Goal: Navigation & Orientation: Find specific page/section

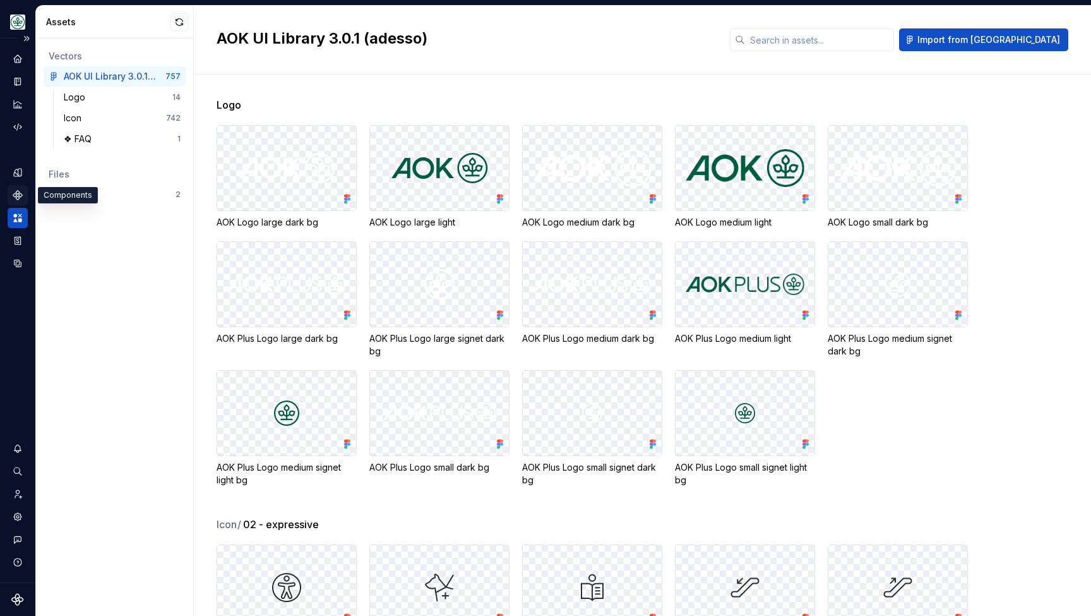
click at [15, 191] on icon "Components" at bounding box center [17, 194] width 11 height 11
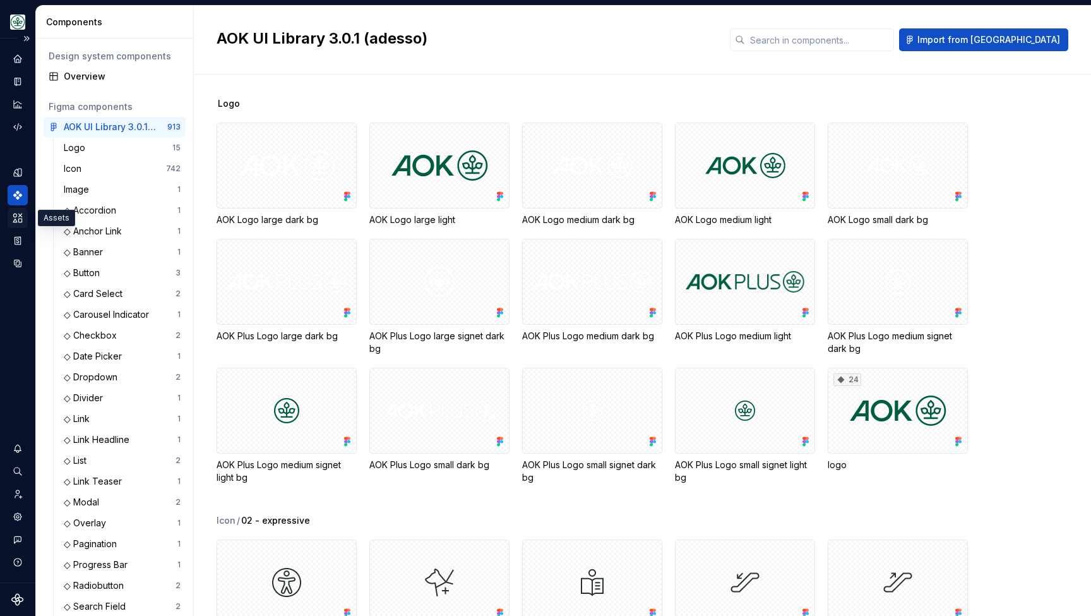
click at [15, 213] on icon "Assets" at bounding box center [17, 217] width 11 height 11
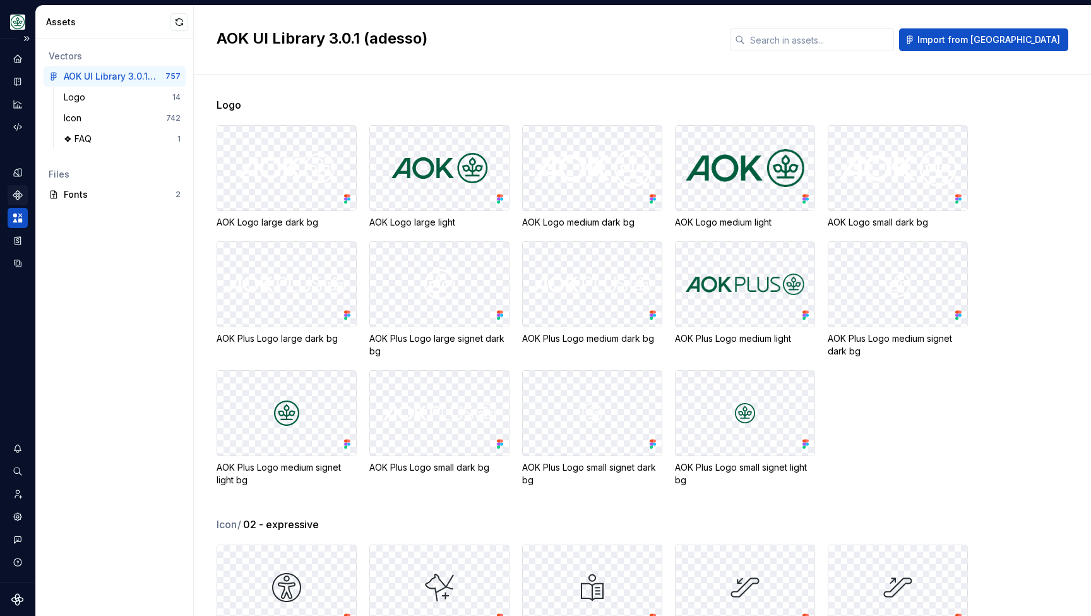
click at [19, 191] on icon "Components" at bounding box center [17, 195] width 9 height 9
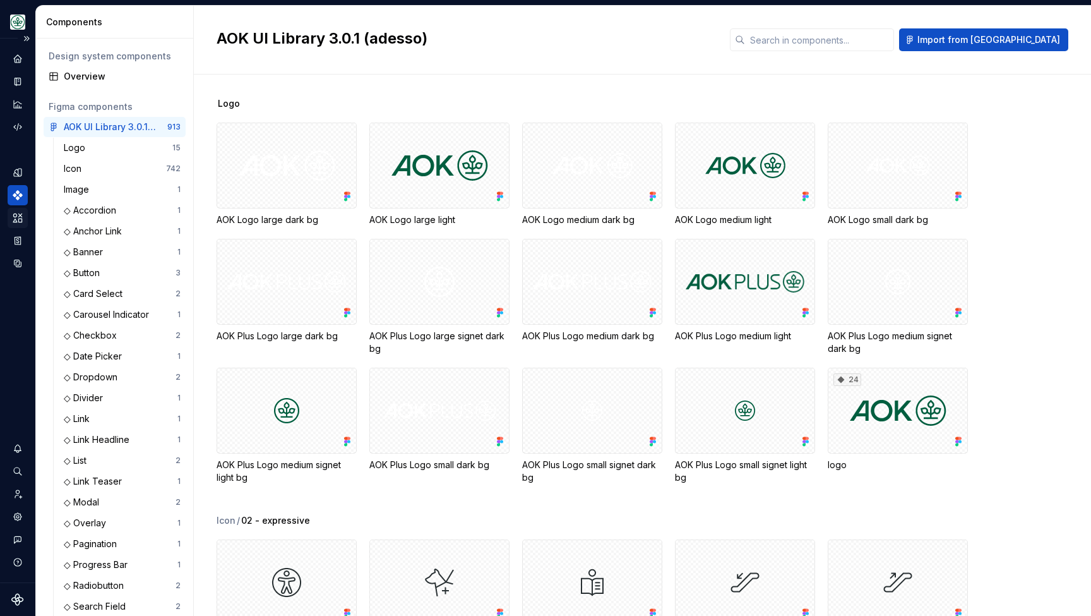
click at [15, 218] on icon "Assets" at bounding box center [17, 217] width 11 height 11
